Goal: Download file/media: Obtain a digital file from the website

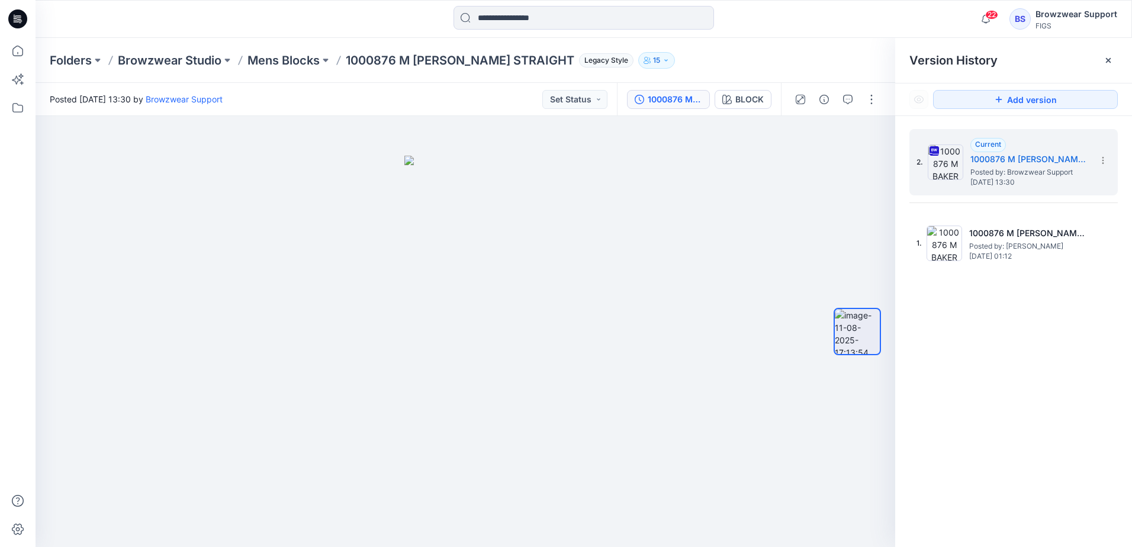
click at [279, 51] on div "Folders Browzwear Studio Mens Blocks 1000876 M BAKER STRAIGHT Legacy Style 15" at bounding box center [584, 60] width 1096 height 45
click at [295, 62] on p "Mens Blocks" at bounding box center [283, 60] width 72 height 17
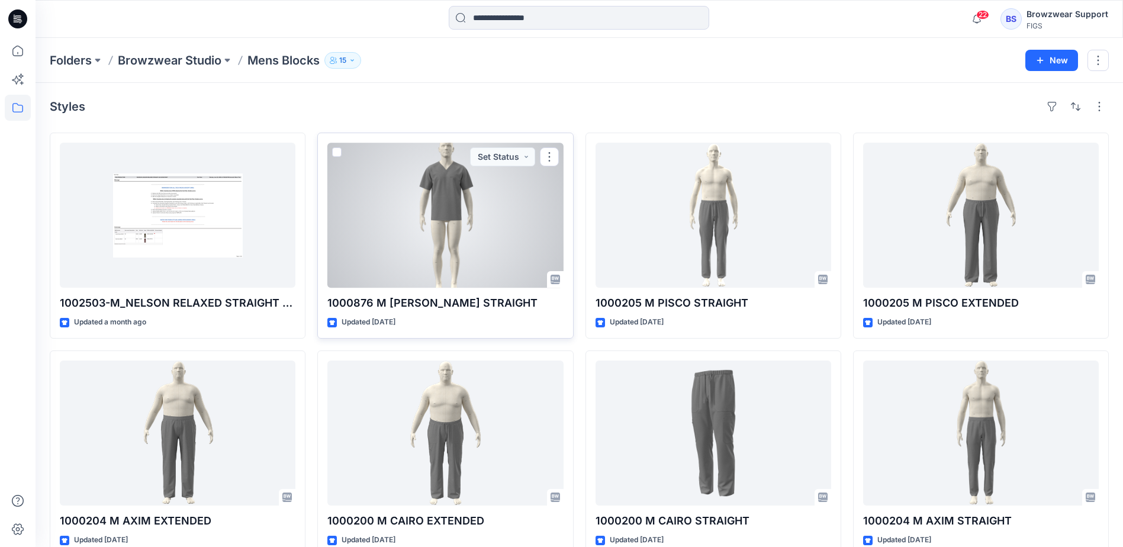
click at [469, 249] on div at bounding box center [445, 215] width 236 height 145
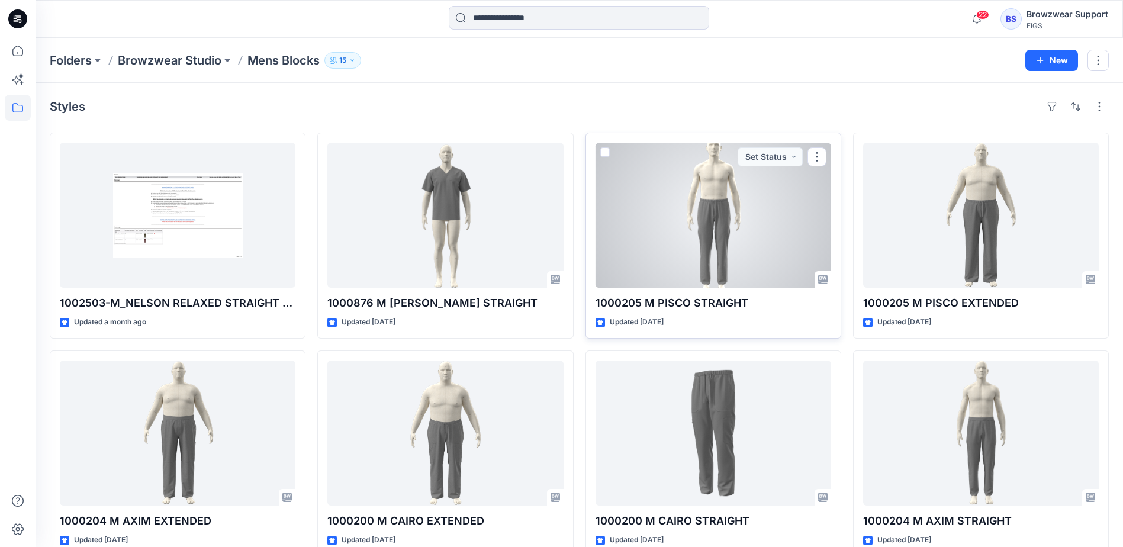
click at [781, 250] on div at bounding box center [714, 215] width 236 height 145
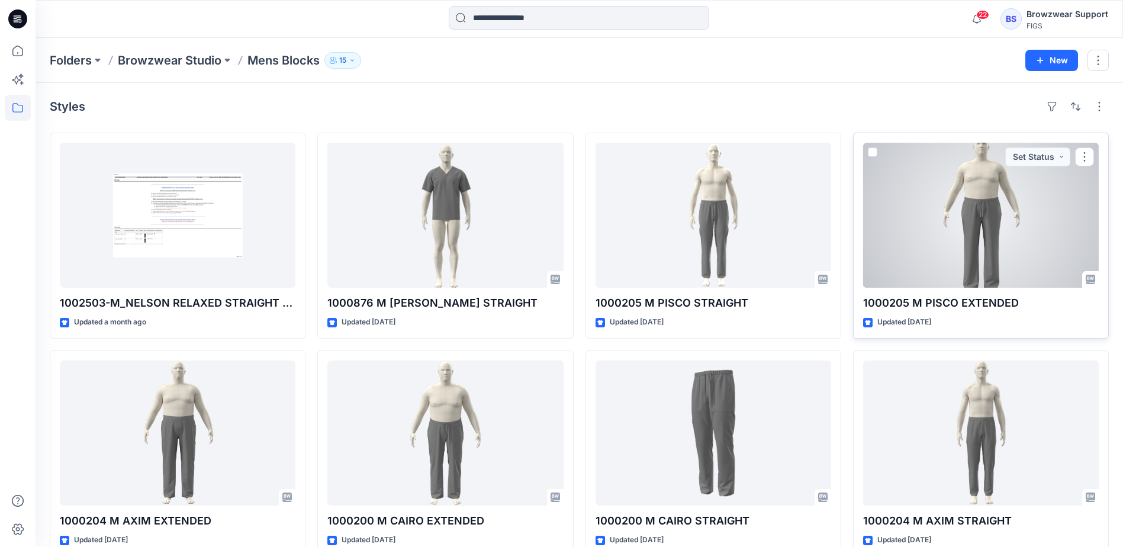
click at [946, 237] on div at bounding box center [981, 215] width 236 height 145
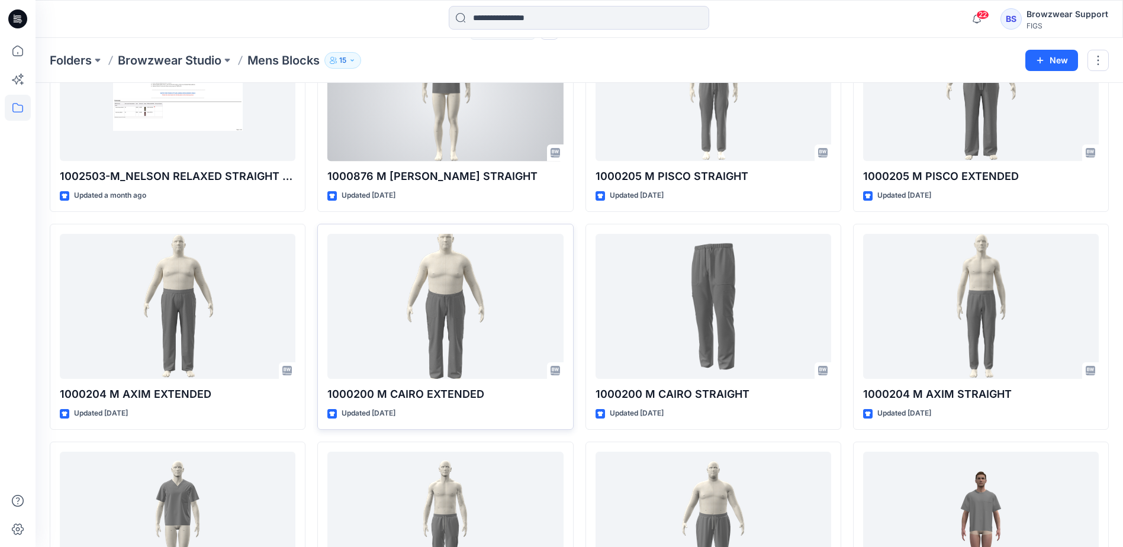
scroll to position [178, 0]
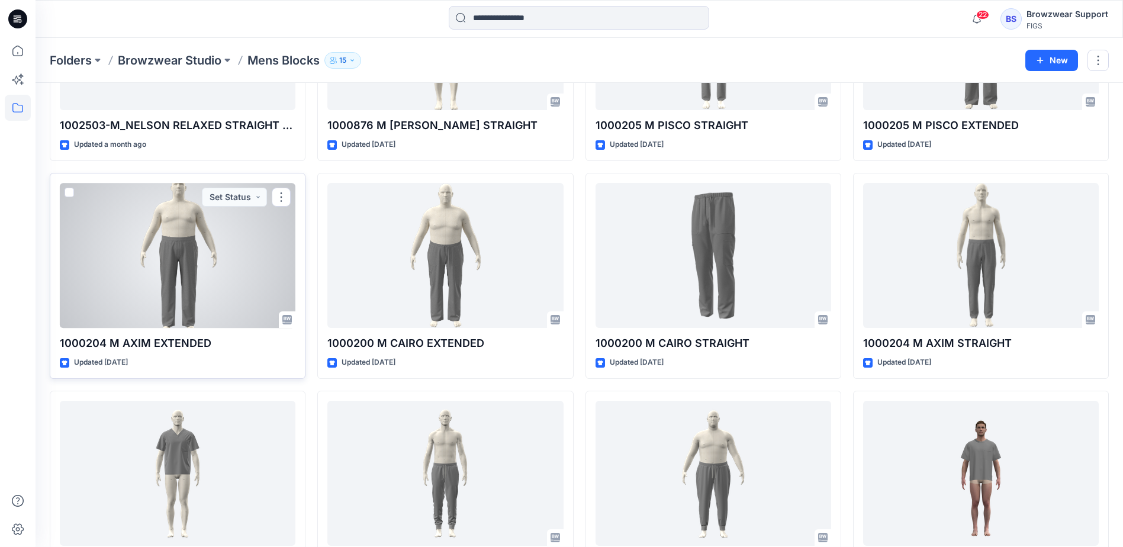
click at [267, 288] on div at bounding box center [178, 255] width 236 height 145
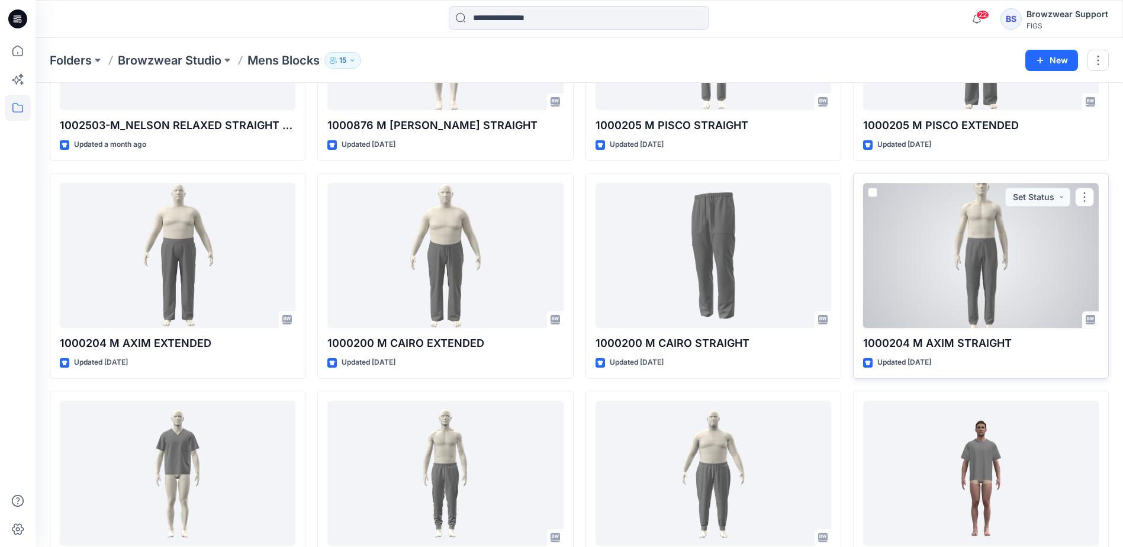
click at [929, 284] on div at bounding box center [981, 255] width 236 height 145
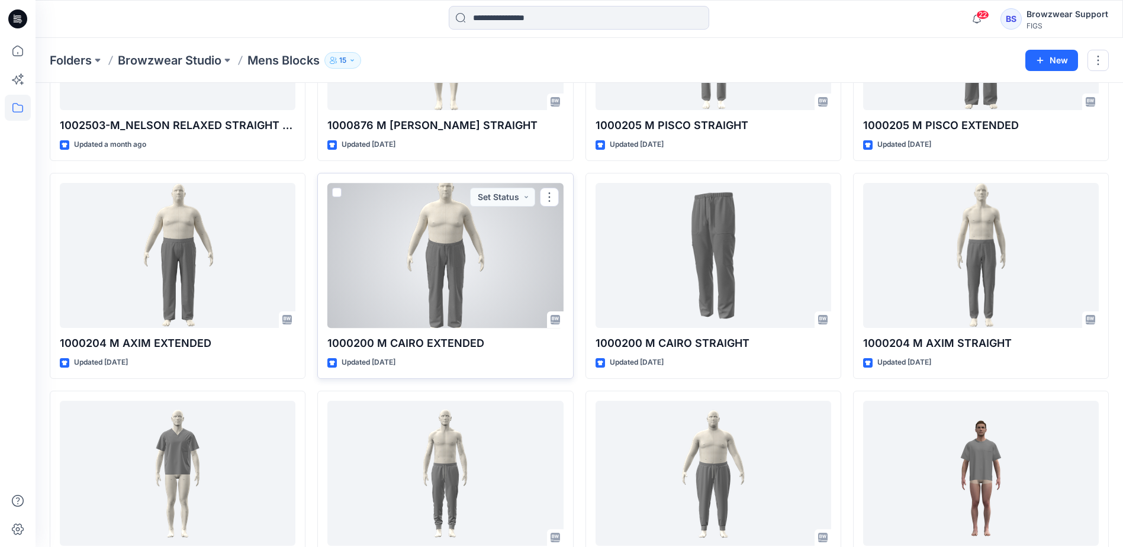
click at [392, 275] on div at bounding box center [445, 255] width 236 height 145
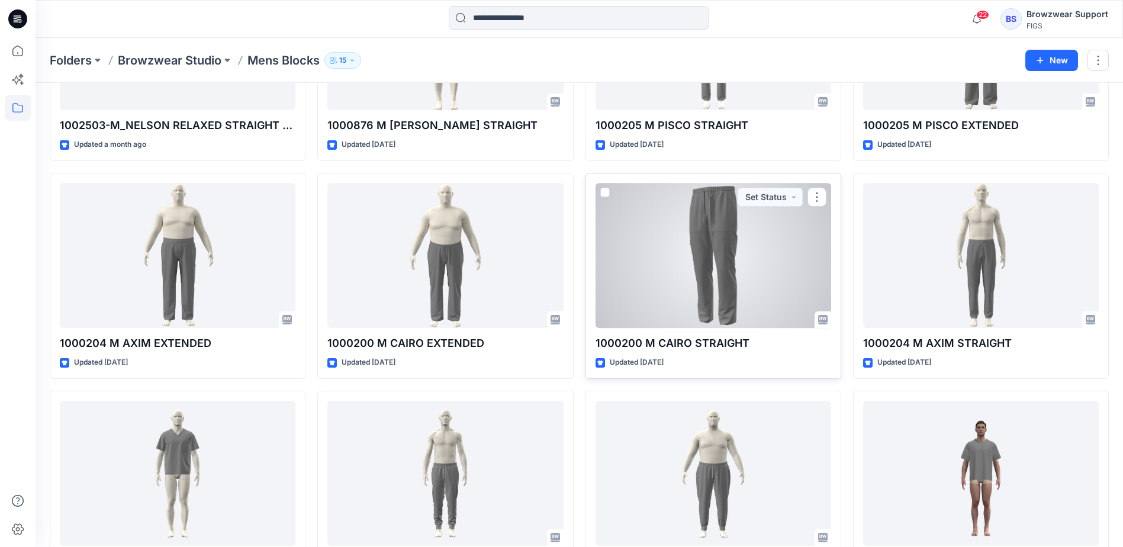
click at [682, 276] on div at bounding box center [714, 255] width 236 height 145
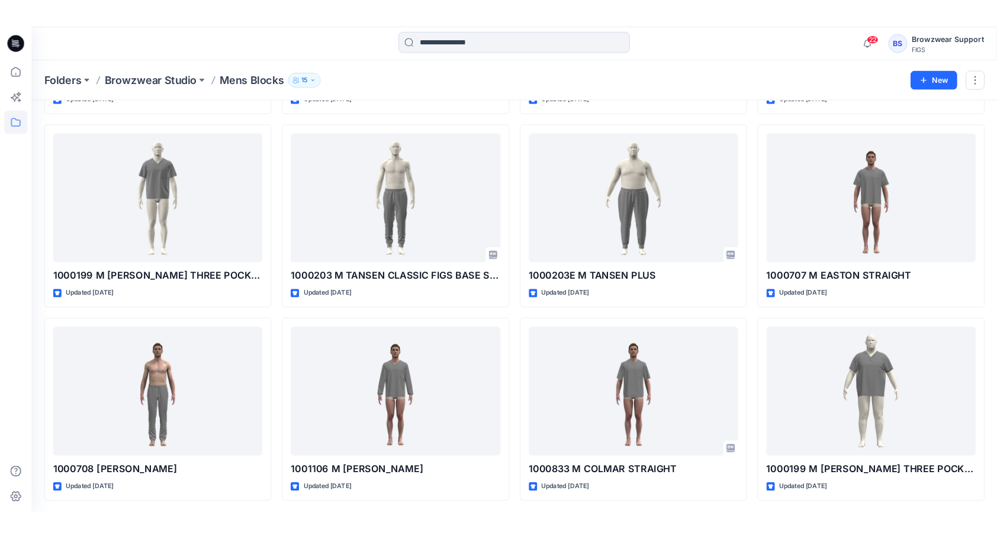
scroll to position [404, 0]
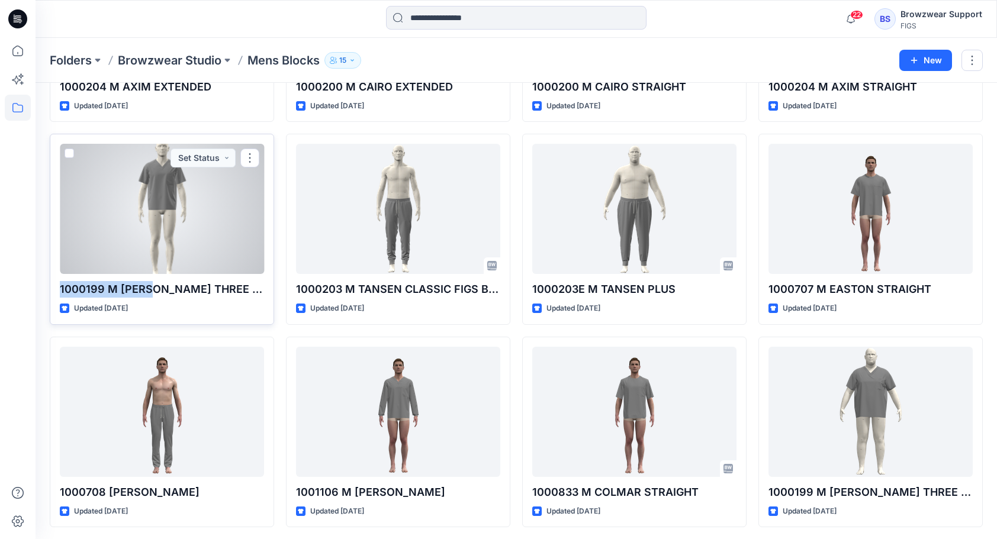
drag, startPoint x: 60, startPoint y: 288, endPoint x: 149, endPoint y: 292, distance: 88.9
click at [149, 292] on p "1000199 M LEON THREE POCKET BASE" at bounding box center [162, 289] width 204 height 17
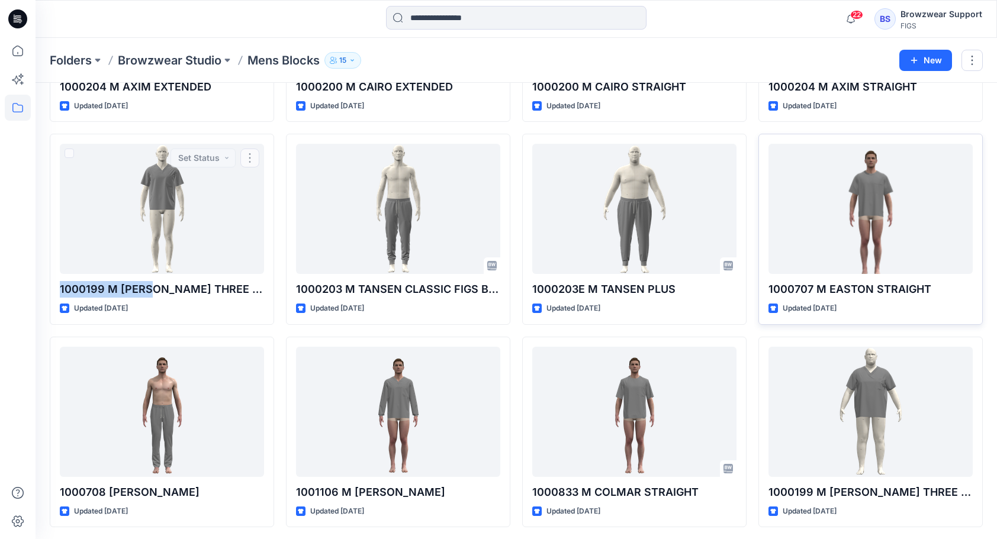
copy p "1000199 M LEON"
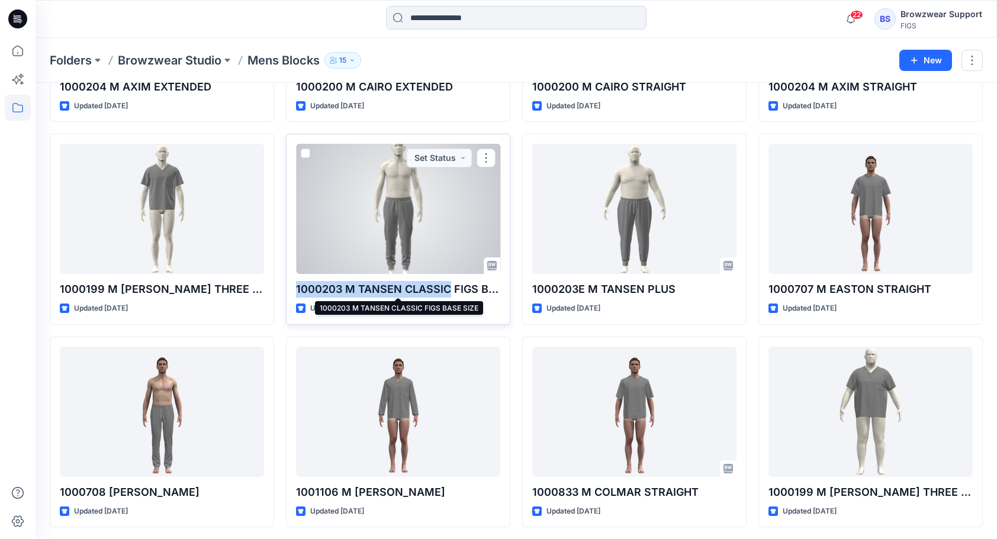
drag, startPoint x: 295, startPoint y: 291, endPoint x: 447, endPoint y: 295, distance: 152.2
click at [447, 295] on div "1000203 M TANSEN CLASSIC FIGS BASE SIZE Updated 3 months ago Set Status" at bounding box center [398, 229] width 224 height 191
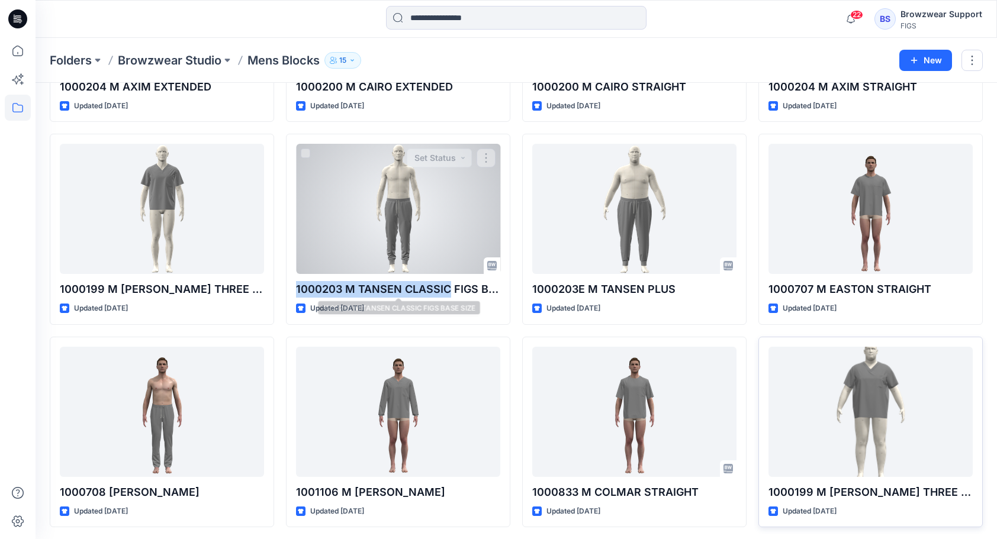
copy p "1000203 M TANSEN CLASSIC"
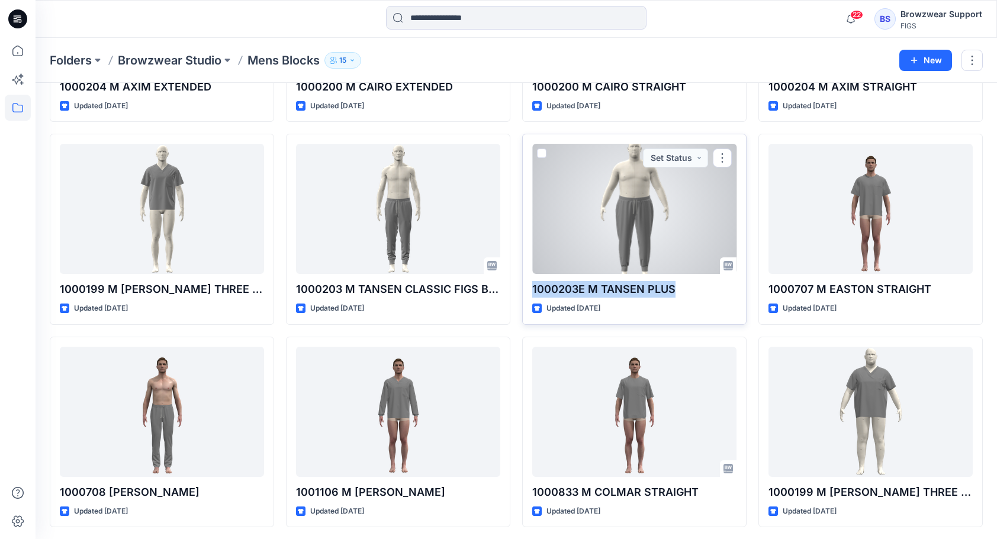
drag, startPoint x: 530, startPoint y: 289, endPoint x: 671, endPoint y: 294, distance: 141.0
click at [671, 294] on div "1000203E M TANSEN PLUS Updated 3 months ago Set Status" at bounding box center [634, 229] width 224 height 191
copy p "1000203E M TANSEN PLUS"
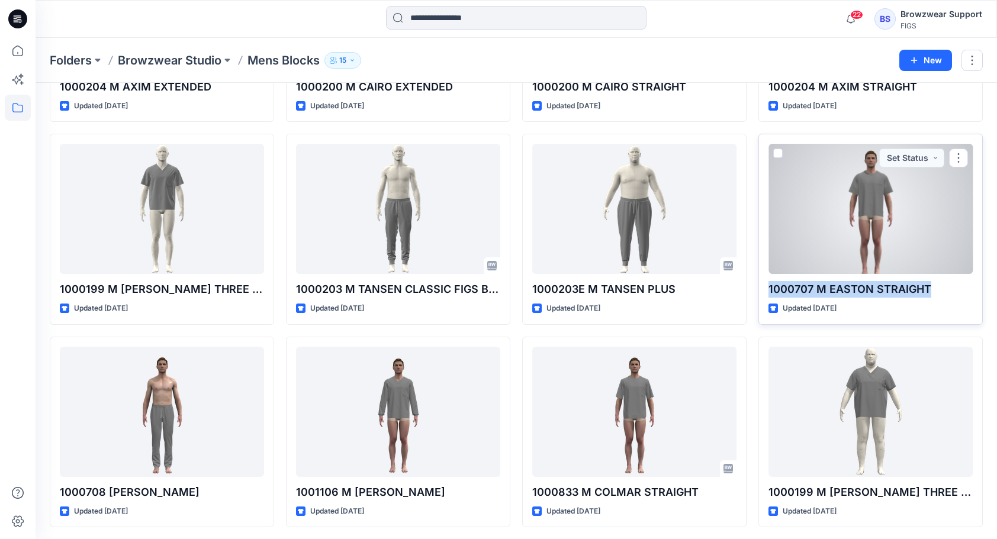
drag, startPoint x: 768, startPoint y: 288, endPoint x: 927, endPoint y: 294, distance: 158.7
click at [927, 294] on p "1000707 M EASTON STRAIGHT" at bounding box center [870, 289] width 204 height 17
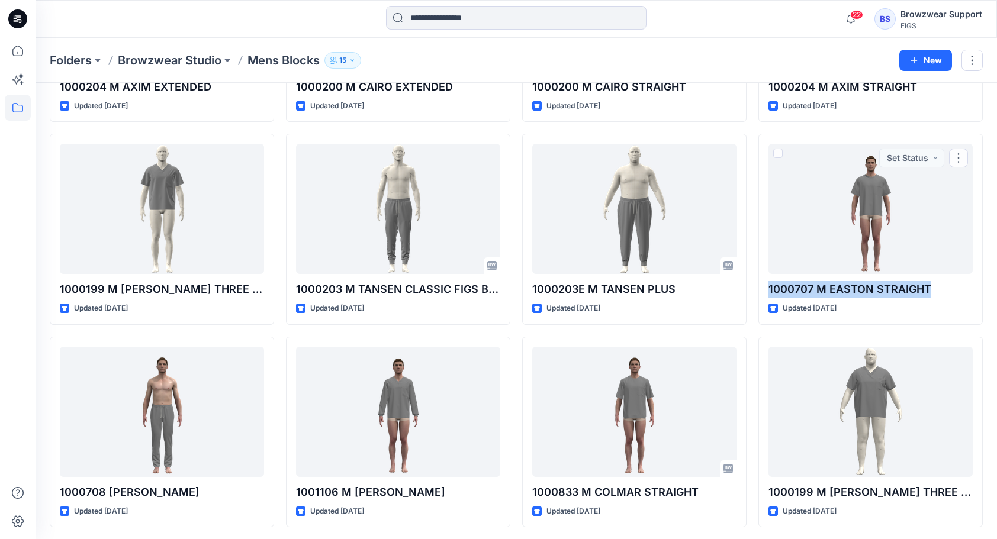
copy p "1000707 M EASTON STRAIGHT"
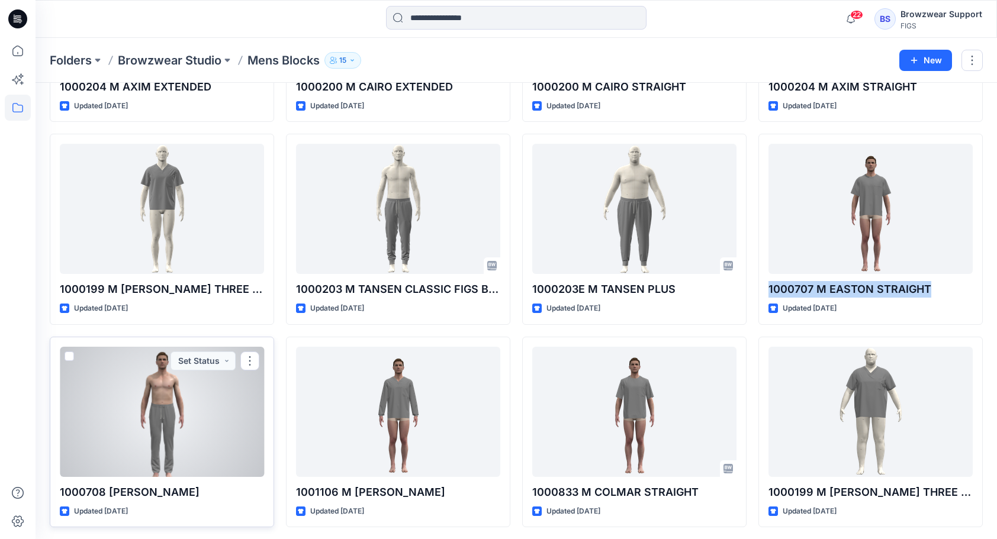
drag, startPoint x: 59, startPoint y: 488, endPoint x: 211, endPoint y: 494, distance: 152.3
click at [211, 494] on div "1000708 M LLOYD STRAIGHT Updated 3 months ago Set Status" at bounding box center [162, 432] width 224 height 191
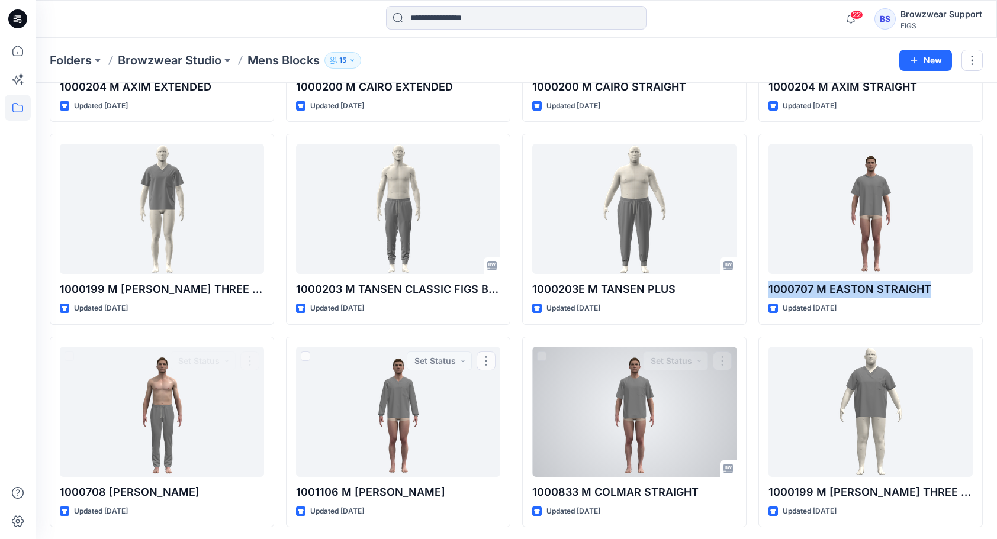
copy p "1000708 M LLOYD STRAIGHT"
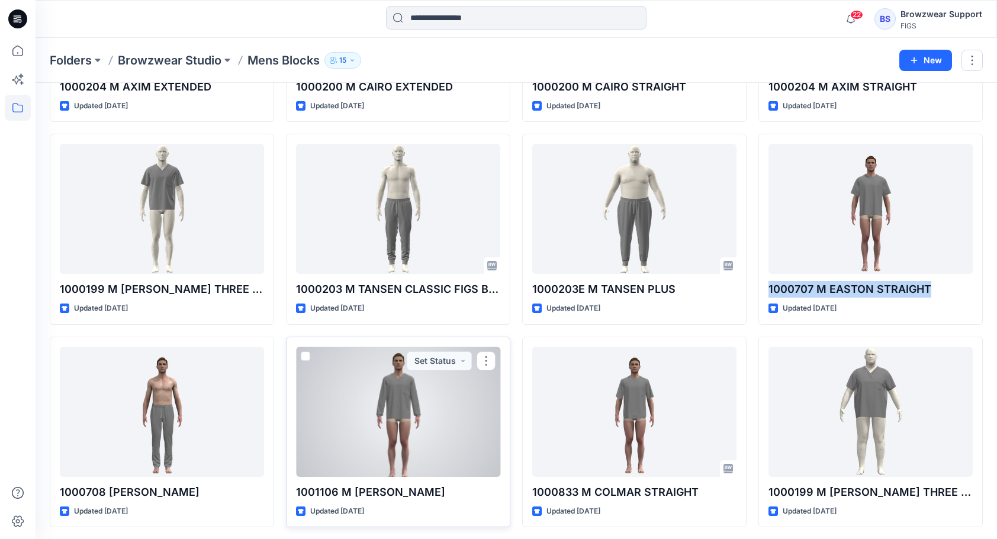
drag, startPoint x: 295, startPoint y: 489, endPoint x: 453, endPoint y: 488, distance: 158.7
click at [453, 488] on div "1001106 M LS LEON STRAIGHT Updated 3 months ago Set Status" at bounding box center [398, 432] width 224 height 191
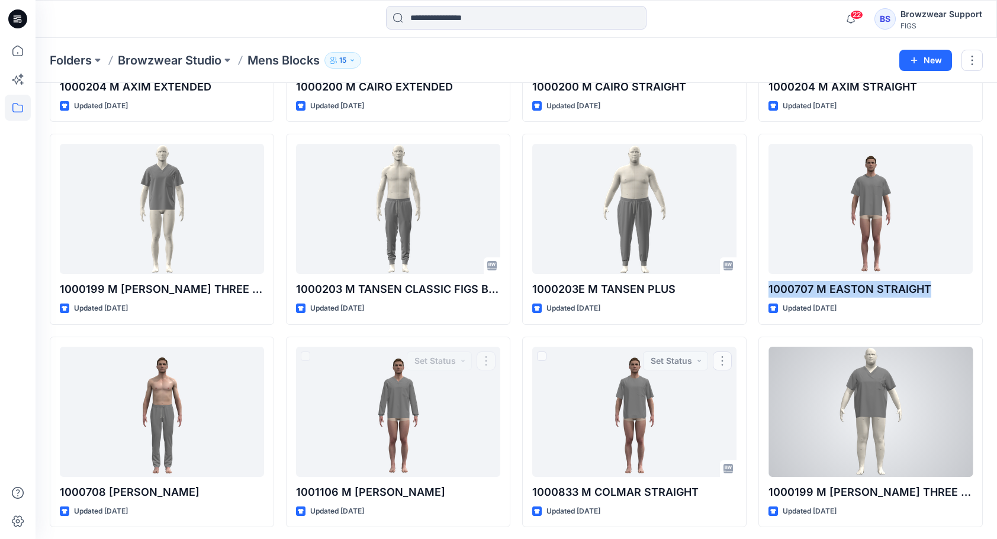
copy p "1001106 M LS LEON STRAIGHT"
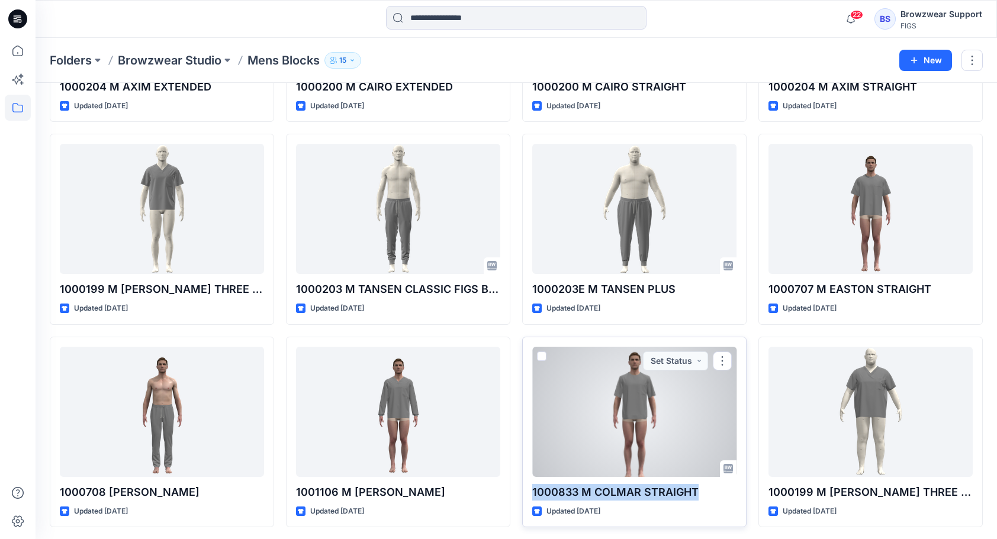
drag, startPoint x: 534, startPoint y: 488, endPoint x: 696, endPoint y: 494, distance: 162.3
click at [696, 494] on p "1000833 M COLMAR STRAIGHT" at bounding box center [634, 492] width 204 height 17
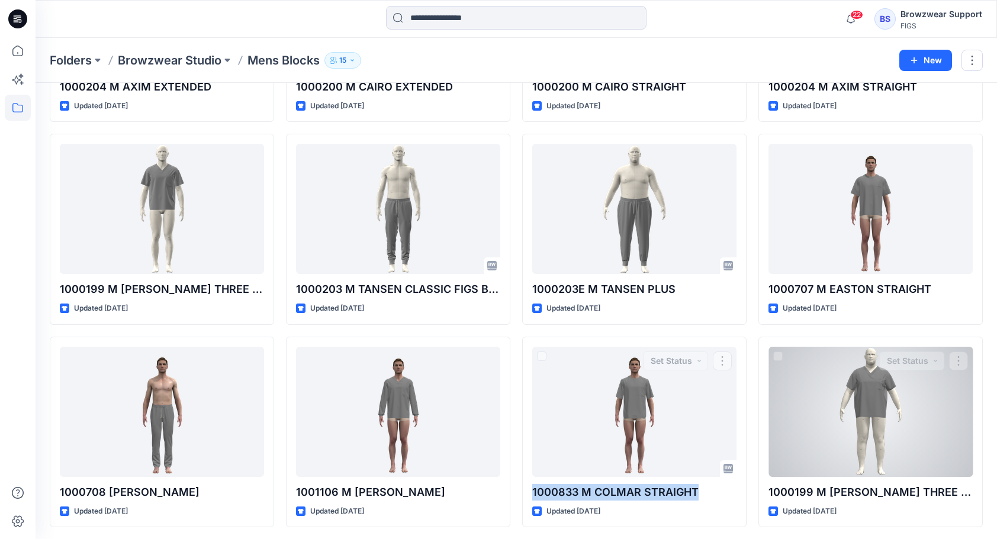
copy p "1000833 M COLMAR STRAIGHT"
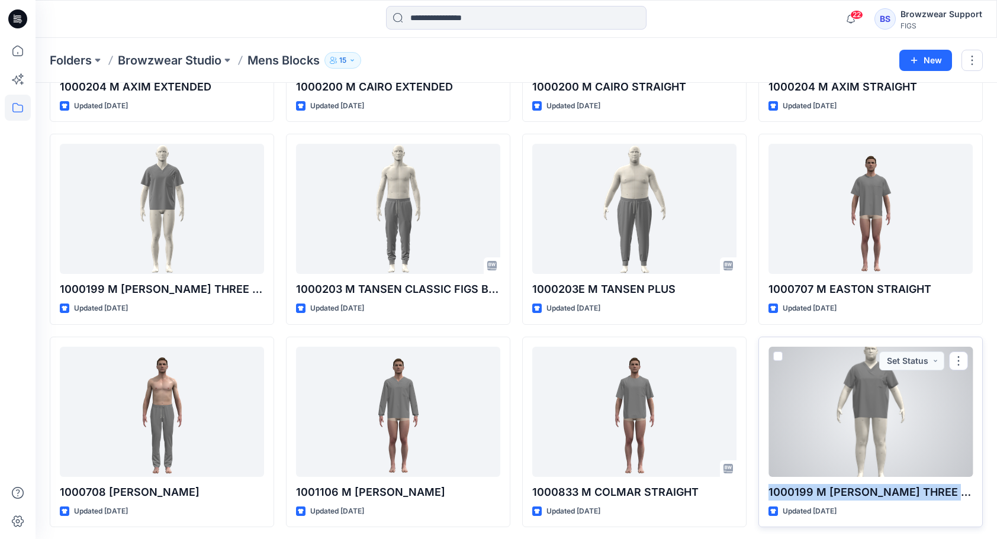
drag, startPoint x: 769, startPoint y: 489, endPoint x: 971, endPoint y: 493, distance: 202.5
click at [971, 493] on p "1000199 M LEON THREE POCKET PLUS" at bounding box center [870, 492] width 204 height 17
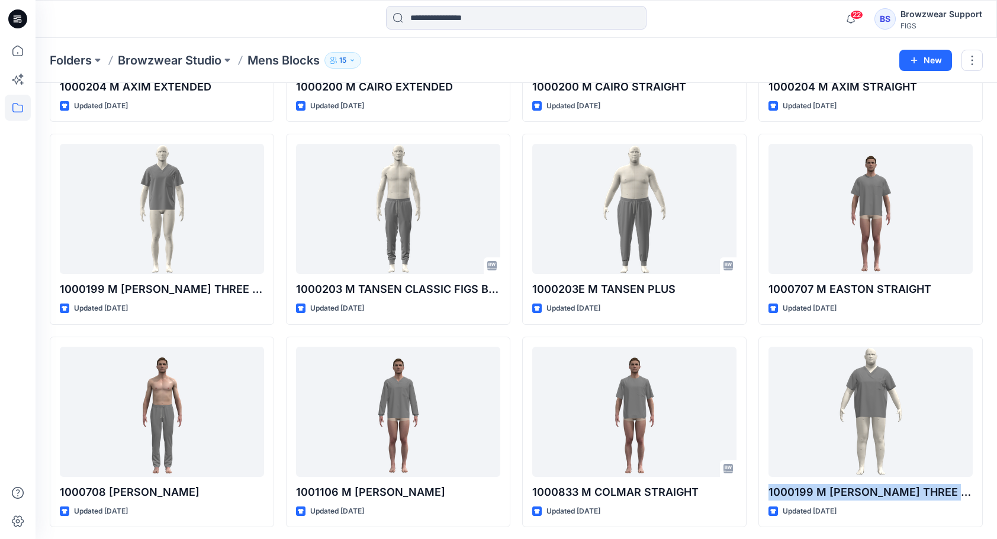
copy p "1000199 M LEON THREE POCKET PLUS"
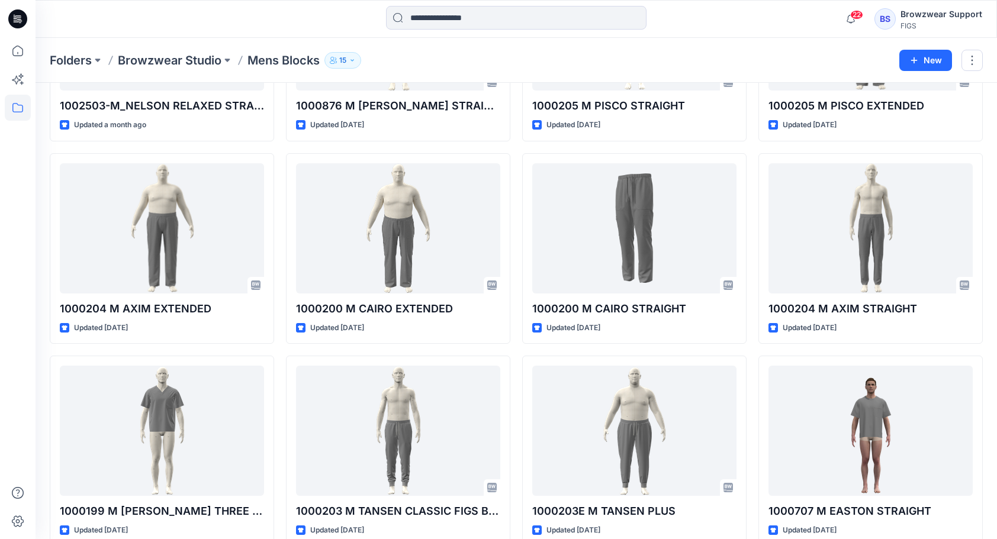
scroll to position [168, 0]
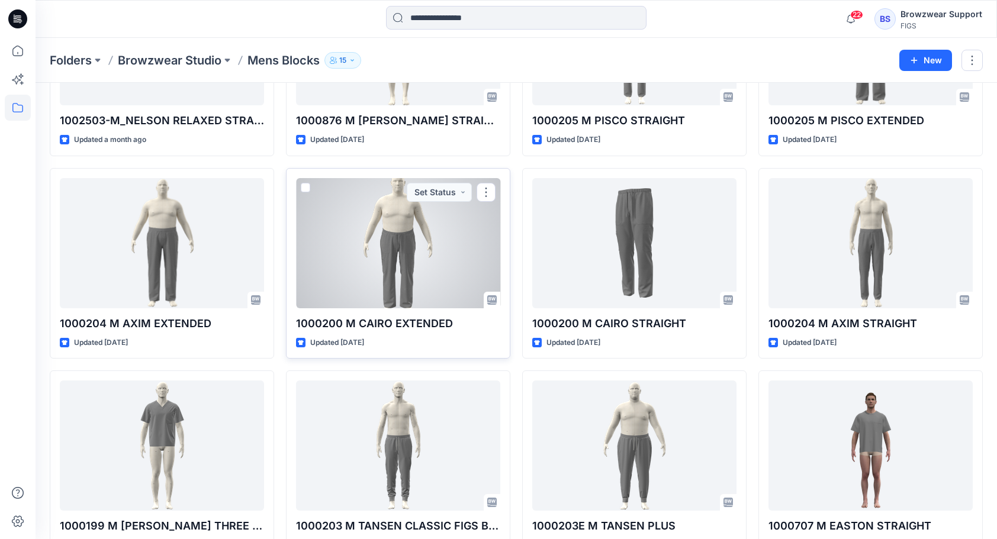
click at [423, 250] on div at bounding box center [398, 243] width 204 height 130
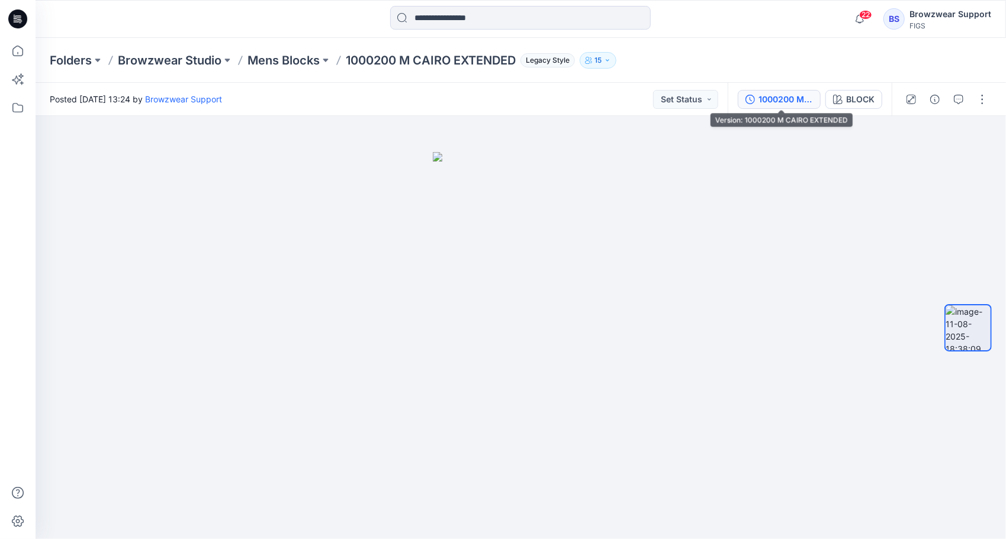
click at [792, 97] on div "1000200 M CAIRO EXTENDED" at bounding box center [785, 99] width 54 height 13
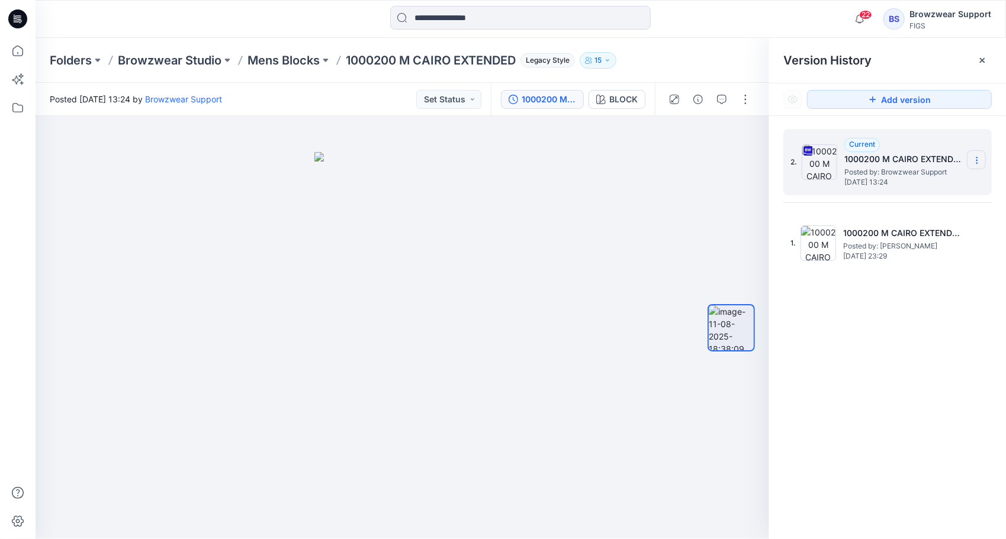
click at [976, 160] on icon at bounding box center [976, 160] width 9 height 9
click at [929, 184] on span "Download Source BW File" at bounding box center [916, 183] width 99 height 14
click at [308, 59] on p "Mens Blocks" at bounding box center [283, 60] width 72 height 17
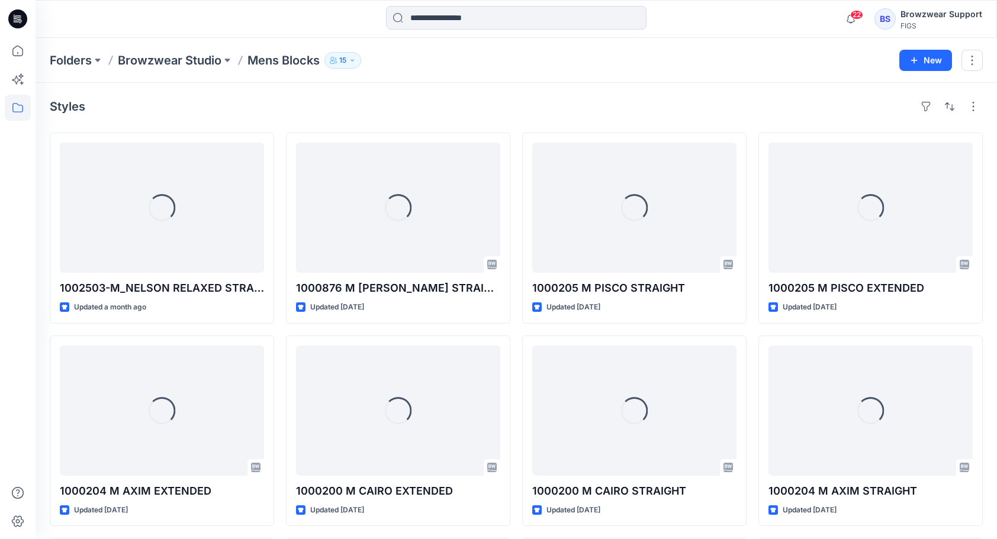
click at [622, 99] on div "Styles" at bounding box center [516, 106] width 933 height 19
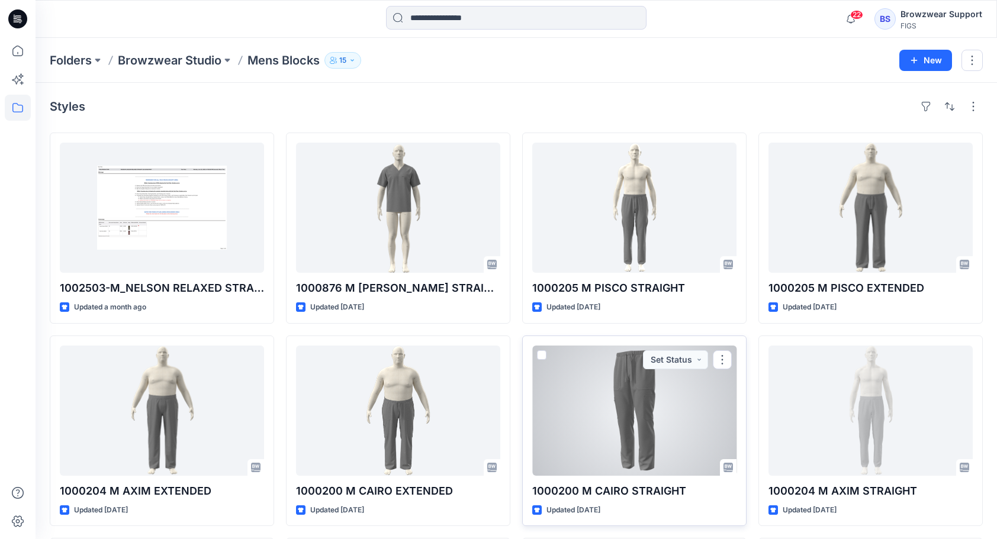
click at [574, 429] on div at bounding box center [634, 411] width 204 height 130
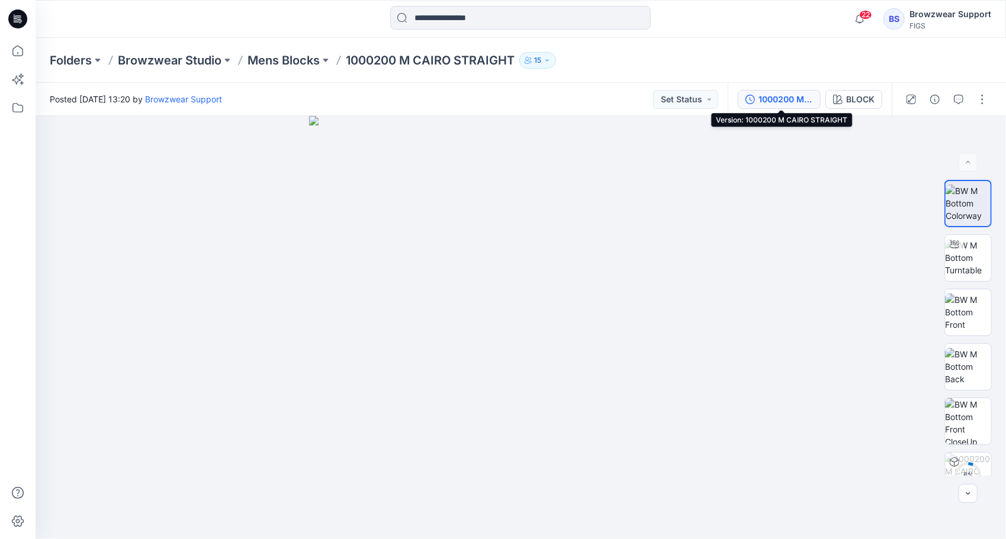
click at [786, 97] on div "1000200 M CAIRO STRAIGHT" at bounding box center [785, 99] width 54 height 13
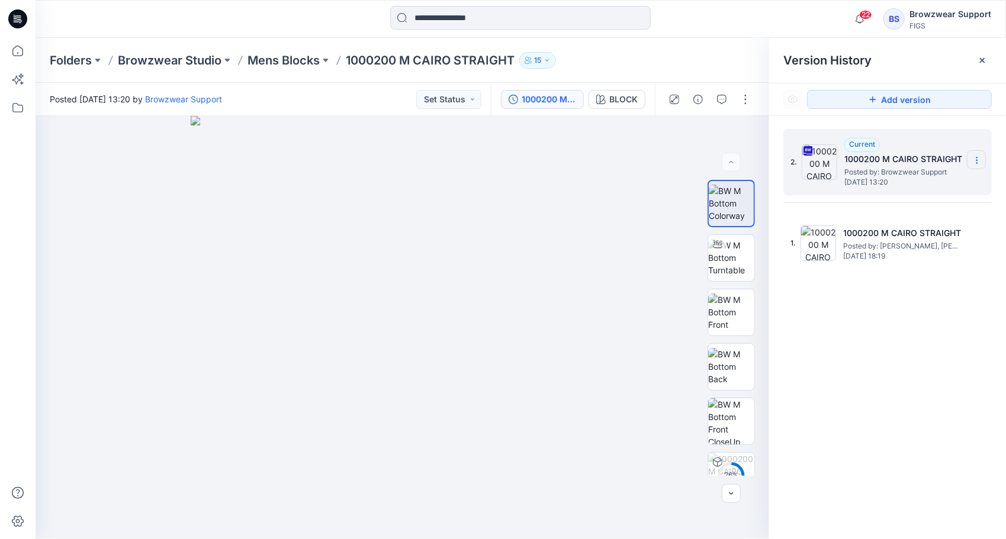
click at [971, 161] on section at bounding box center [976, 159] width 19 height 19
click at [916, 188] on span "Download Source BW File" at bounding box center [916, 183] width 99 height 14
click at [668, 54] on div "Folders Browzwear Studio Mens Blocks 1000200 M CAIRO STRAIGHT 15" at bounding box center [475, 60] width 850 height 17
click at [832, 340] on div "2. Current 1000200 M CAIRO STRAIGHT Posted by: Browzwear Support Monday, June 1…" at bounding box center [887, 336] width 237 height 440
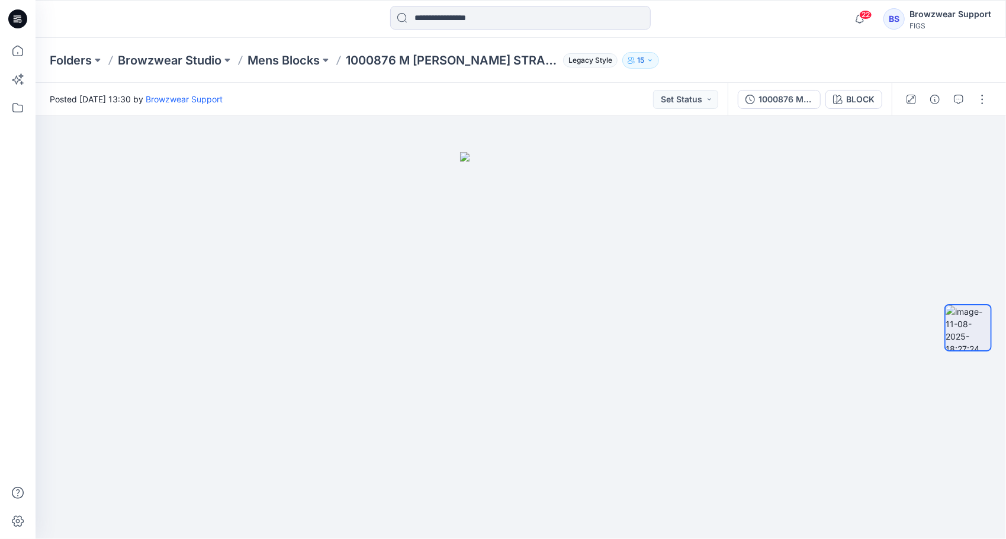
click at [746, 25] on div at bounding box center [520, 19] width 485 height 26
